Goal: Navigation & Orientation: Find specific page/section

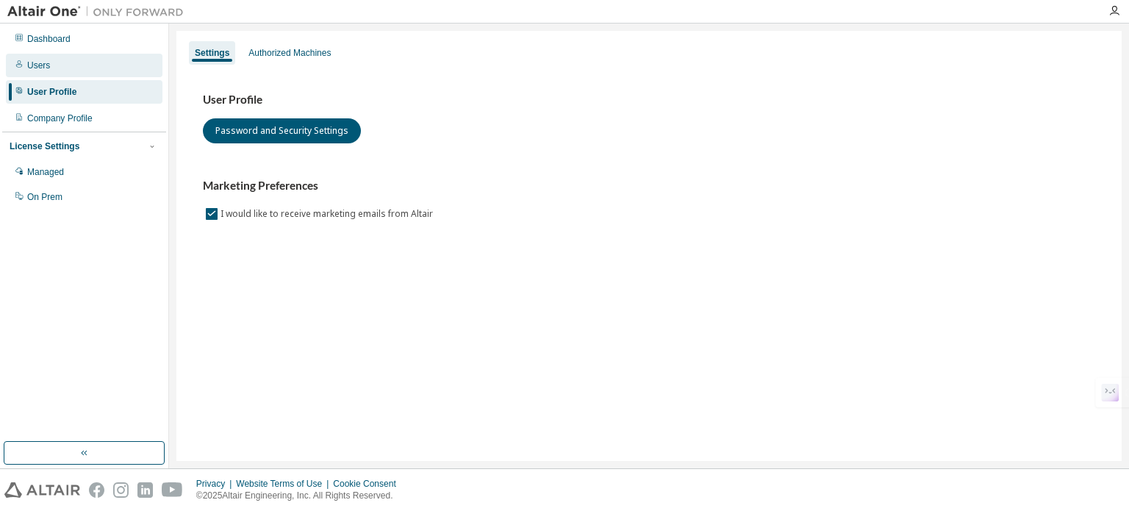
click at [78, 59] on div "Users" at bounding box center [84, 66] width 157 height 24
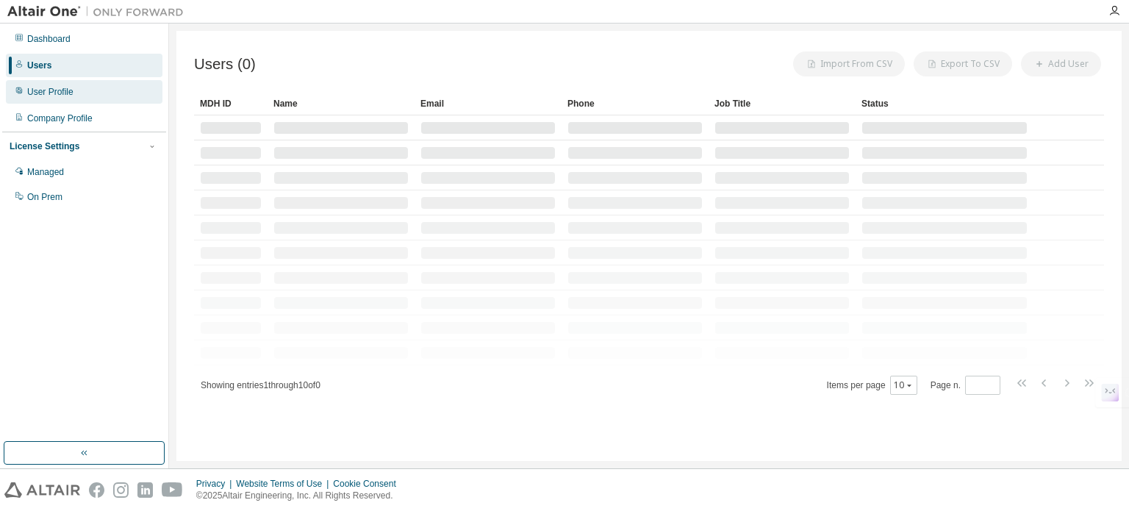
click at [71, 91] on div "User Profile" at bounding box center [50, 92] width 46 height 12
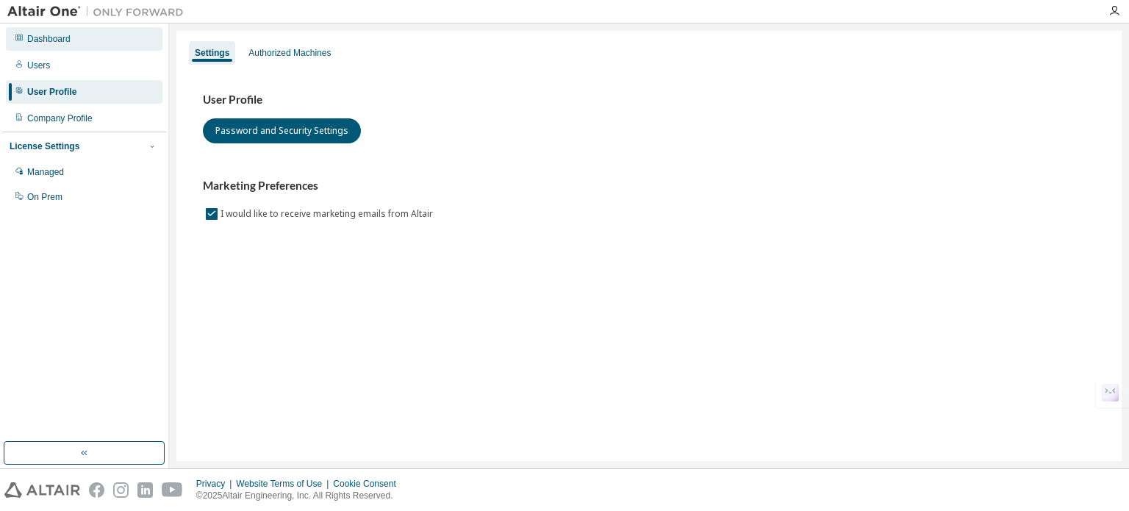
click at [62, 43] on div "Dashboard" at bounding box center [48, 39] width 43 height 12
